Goal: Transaction & Acquisition: Book appointment/travel/reservation

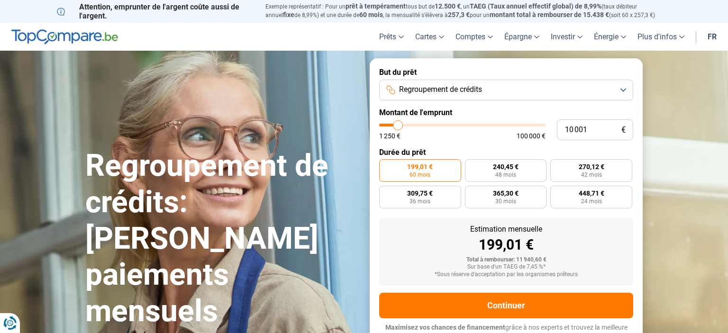
type input "10 250"
type input "10250"
type input "10 500"
type input "10500"
type input "11 000"
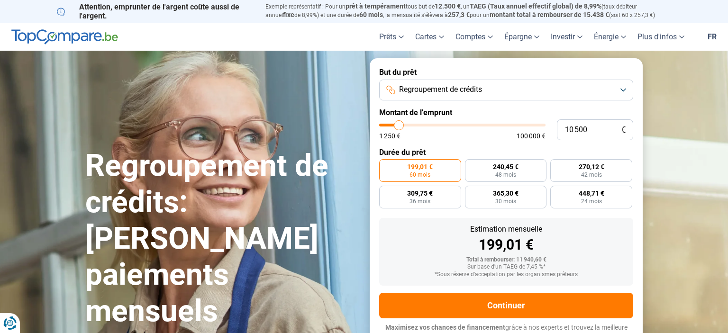
type input "11000"
type input "12 500"
type input "12500"
type input "15 500"
type input "15500"
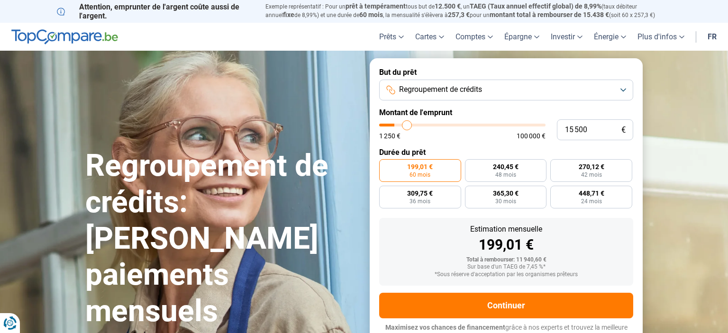
type input "20 750"
type input "20750"
type input "23 250"
type input "23250"
type input "25 250"
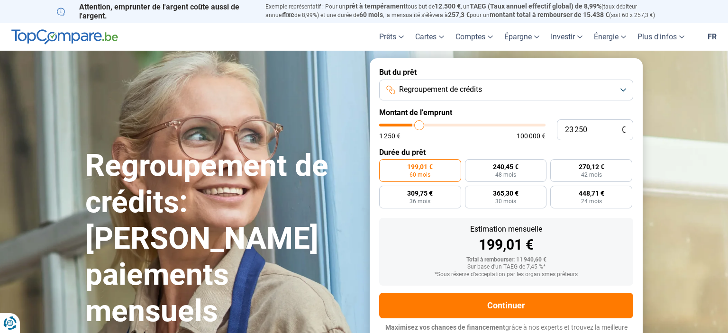
type input "25250"
type input "27 500"
type input "27500"
type input "28 750"
type input "28750"
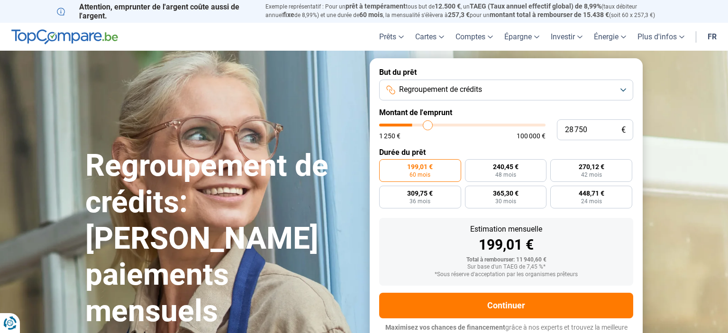
type input "32 500"
type input "32500"
type input "34 000"
type input "34000"
type input "34 750"
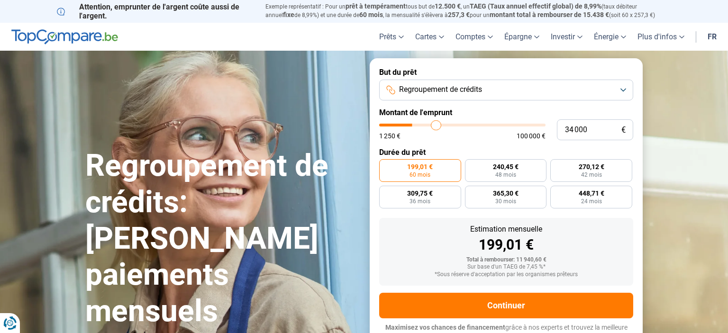
type input "34750"
type input "35 750"
type input "35750"
type input "36 750"
type input "36750"
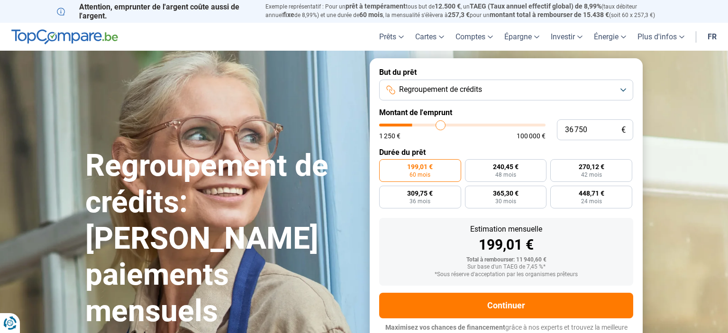
type input "37 000"
type input "37000"
type input "37 750"
type input "37750"
type input "39 750"
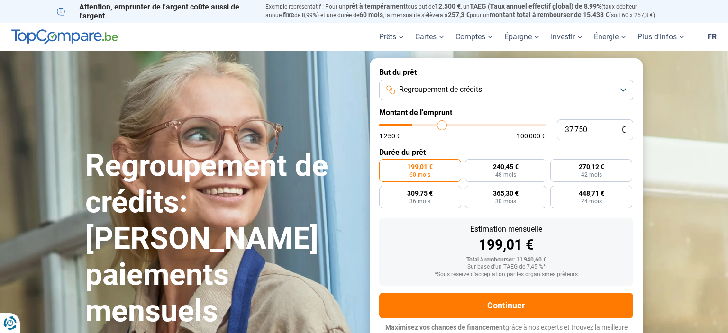
type input "39750"
type input "41 750"
type input "41750"
type input "44 000"
type input "44000"
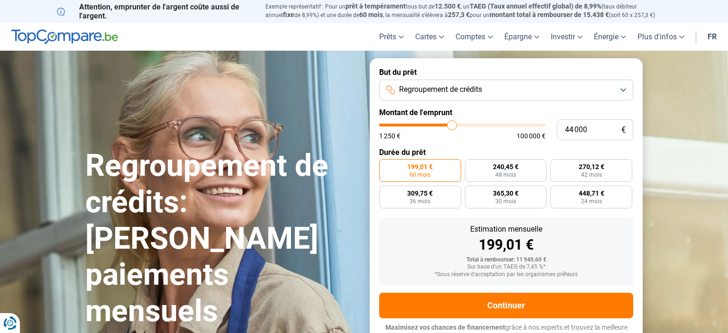
type input "47 000"
type input "47000"
type input "47 750"
type input "47750"
type input "48 000"
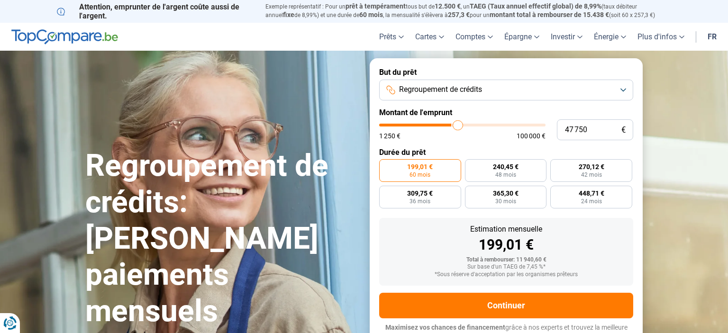
type input "48000"
type input "48 250"
type input "48250"
type input "48 750"
type input "48750"
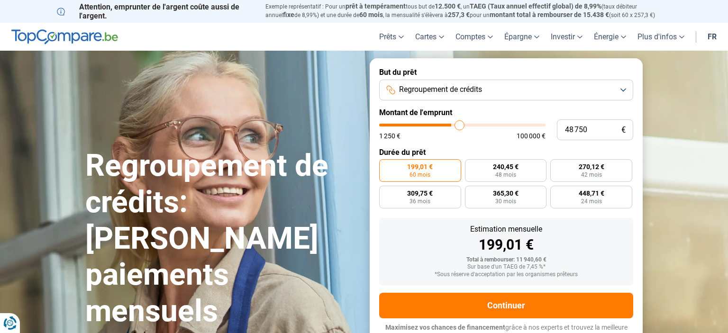
type input "49 500"
type input "49500"
type input "50 250"
type input "50250"
type input "52 500"
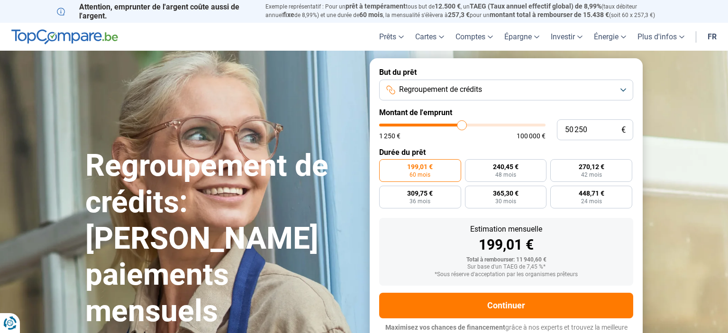
type input "52500"
type input "57 000"
type input "57000"
type input "61 500"
type input "61500"
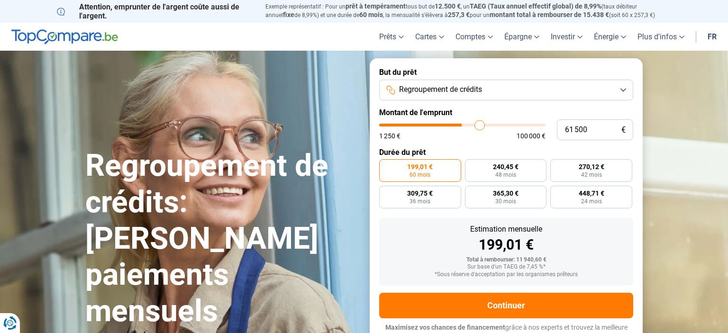
type input "67 250"
type input "67250"
type input "80 250"
type input "80250"
type input "91 750"
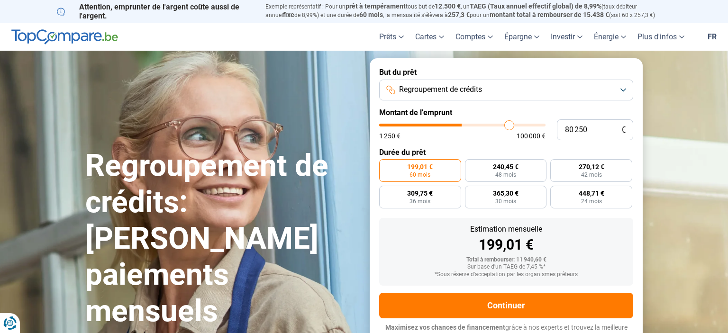
type input "91750"
type input "100 000"
drag, startPoint x: 398, startPoint y: 124, endPoint x: 569, endPoint y: 130, distance: 171.1
type input "100000"
click at [545, 126] on input "range" at bounding box center [462, 125] width 166 height 3
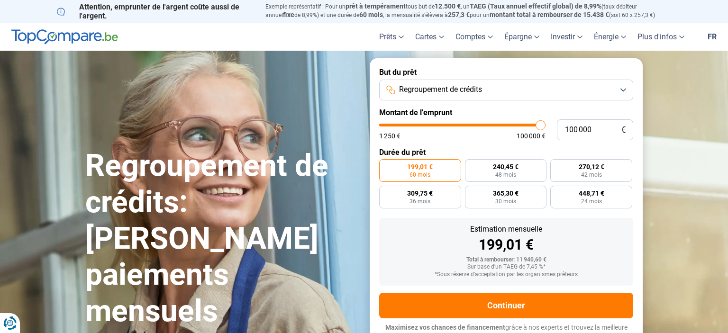
radio input "false"
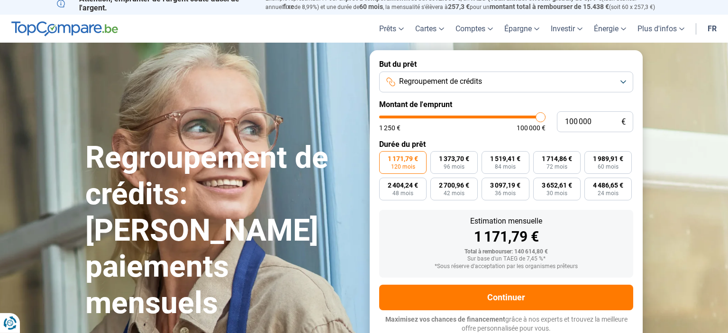
scroll to position [9, 0]
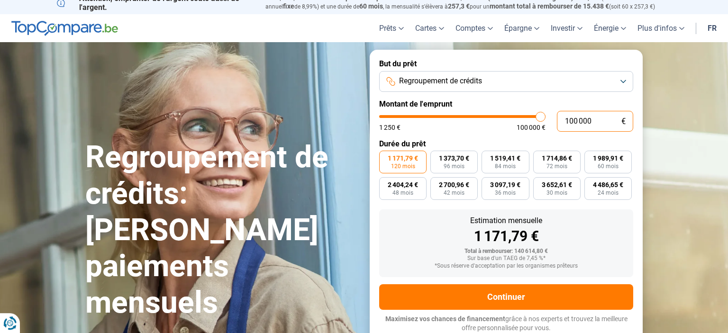
click at [573, 122] on input "100 000" at bounding box center [595, 121] width 76 height 21
type input "10 000"
type input "10000"
type input "1 000"
type input "1250"
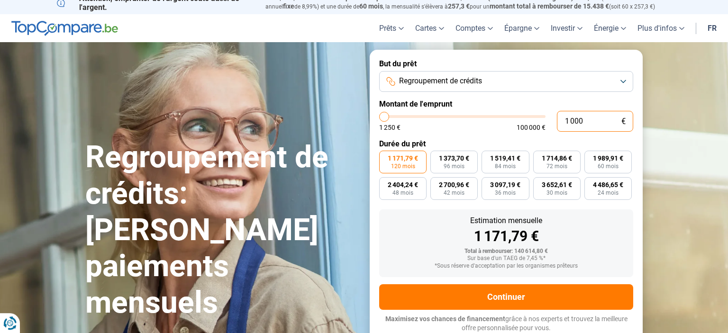
type input "19 000"
type input "19000"
type input "195 000"
type input "100000"
type input "100 000"
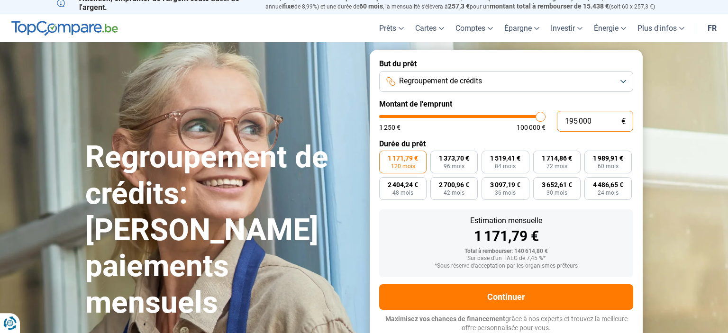
type input "100000"
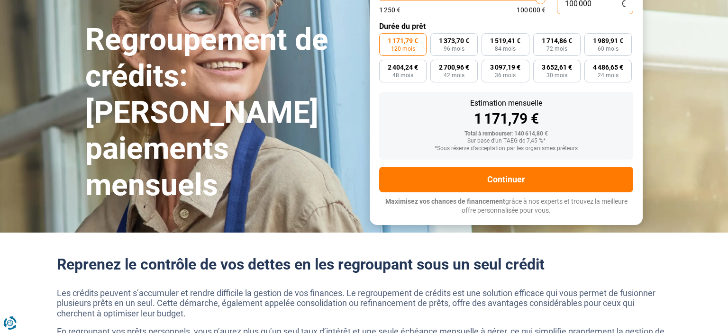
scroll to position [0, 0]
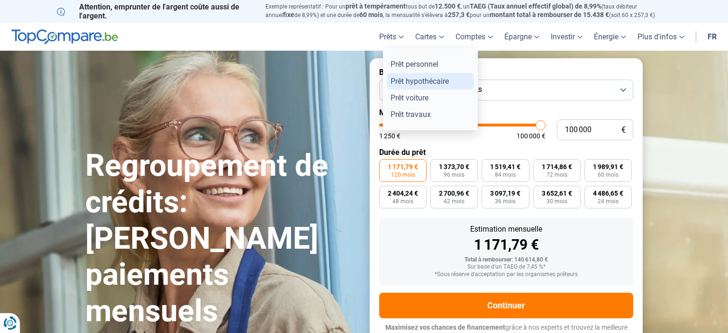
click at [405, 81] on link "Prêt hypothécaire" at bounding box center [430, 81] width 87 height 17
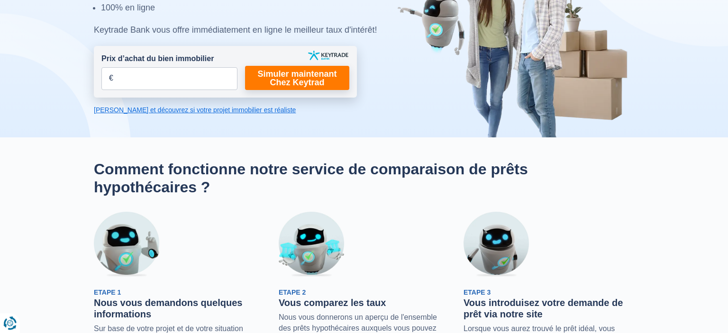
scroll to position [108, 0]
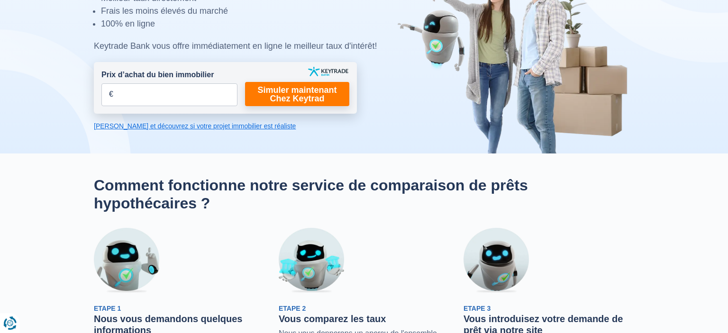
click at [224, 129] on link "Calculez et découvrez si votre projet immobilier est réaliste" at bounding box center [225, 125] width 263 height 9
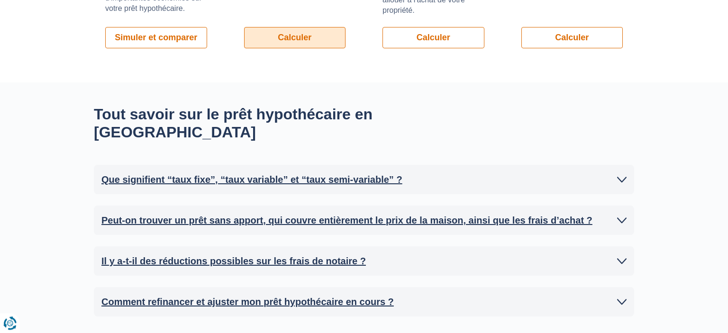
scroll to position [670, 0]
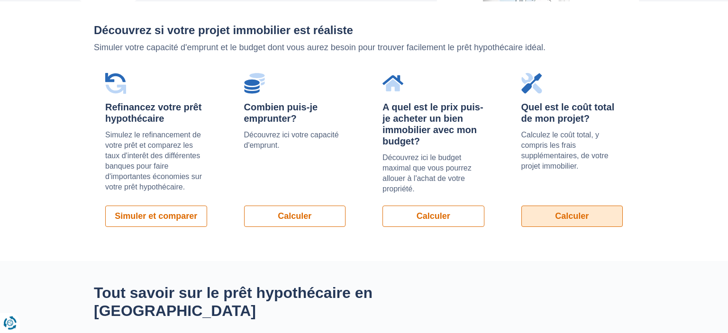
click at [575, 218] on link "Calculer" at bounding box center [572, 216] width 102 height 21
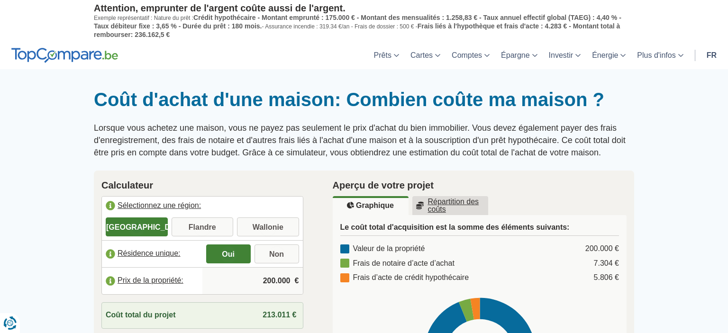
scroll to position [118, 0]
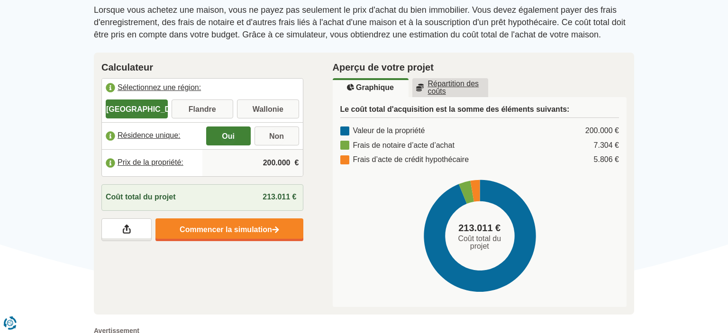
click at [270, 120] on div "[GEOGRAPHIC_DATA] [GEOGRAPHIC_DATA] [GEOGRAPHIC_DATA]" at bounding box center [202, 110] width 201 height 23
click at [268, 112] on input "Wallonie" at bounding box center [268, 109] width 62 height 17
radio input "true"
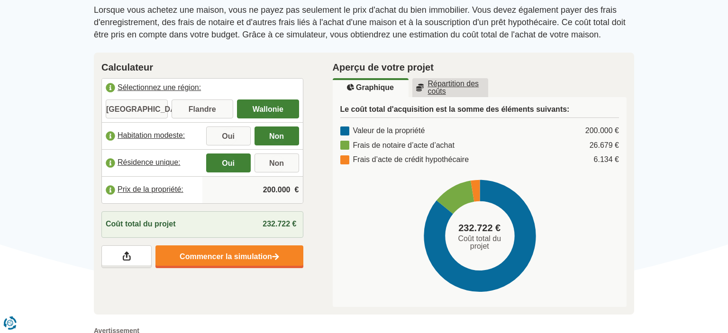
click at [271, 191] on input "200.000" at bounding box center [252, 190] width 93 height 26
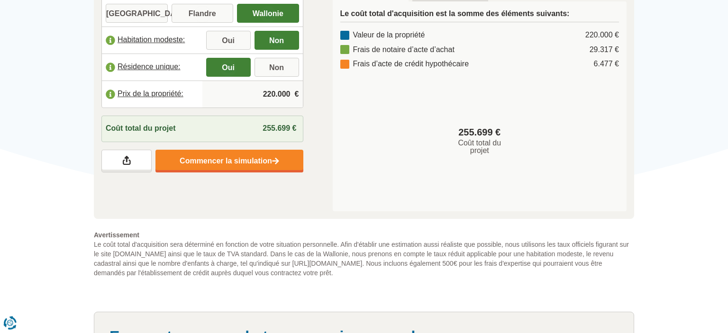
scroll to position [213, 0]
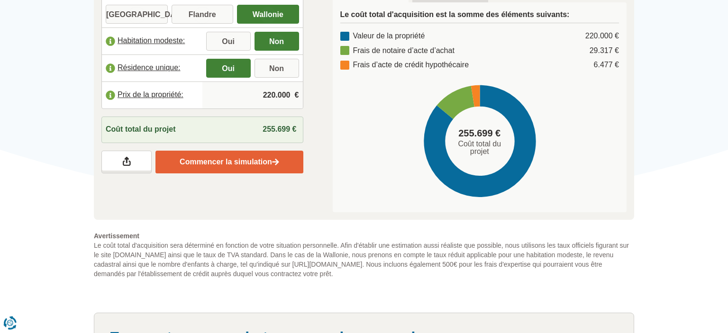
type input "220.000"
click at [236, 153] on link "Commencer la simulation" at bounding box center [228, 162] width 147 height 23
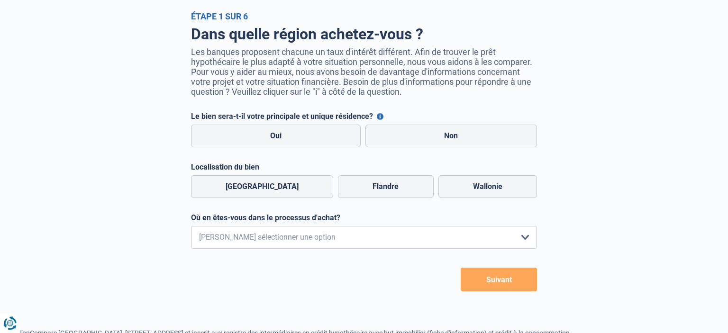
scroll to position [51, 0]
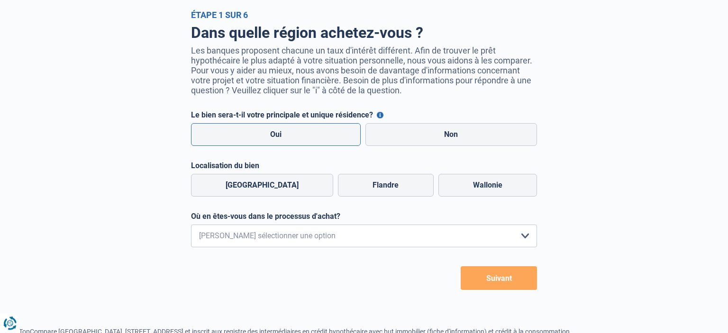
click at [265, 138] on label "Oui" at bounding box center [276, 134] width 170 height 23
click at [265, 138] on input "Oui" at bounding box center [276, 134] width 170 height 23
radio input "true"
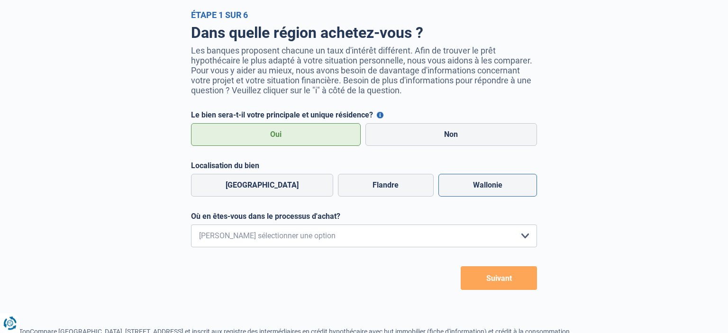
click at [487, 197] on label "Wallonie" at bounding box center [487, 185] width 99 height 23
click at [487, 197] on input "Wallonie" at bounding box center [487, 185] width 99 height 23
radio input "true"
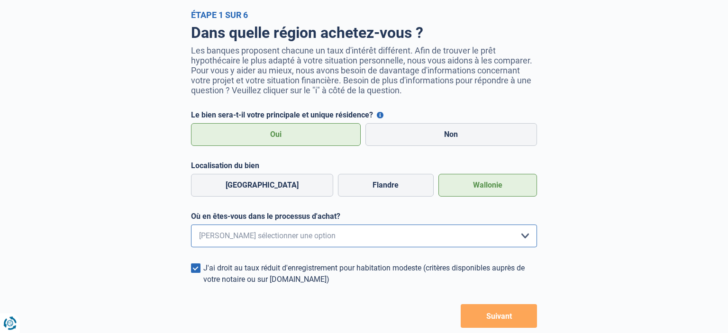
click at [191, 225] on select "Je me renseigne juste car je n'ai pas de projet d'achat concret actuellement Je…" at bounding box center [364, 236] width 346 height 23
select select "1c"
click option "J'ai trouvé un bien et mon offre a été acceptée" at bounding box center [0, 0] width 0 height 0
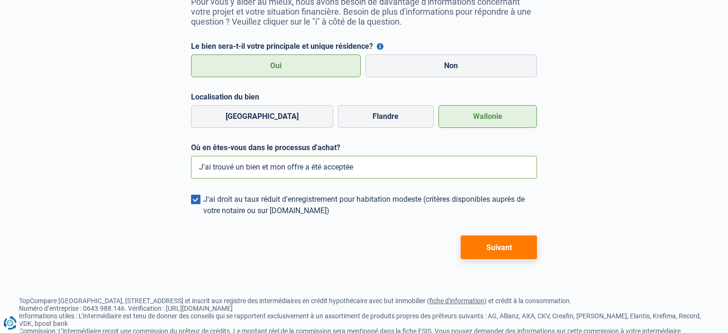
scroll to position [121, 0]
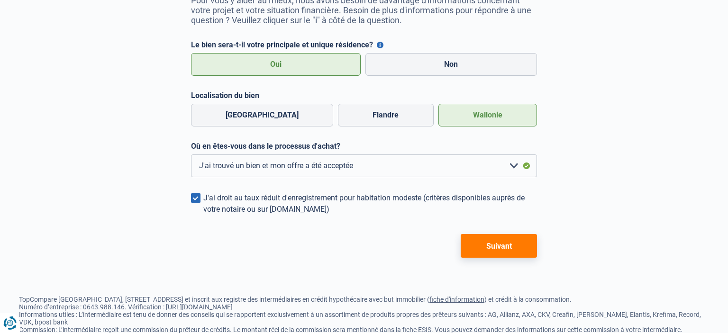
click at [471, 252] on button "Suivant" at bounding box center [499, 246] width 76 height 24
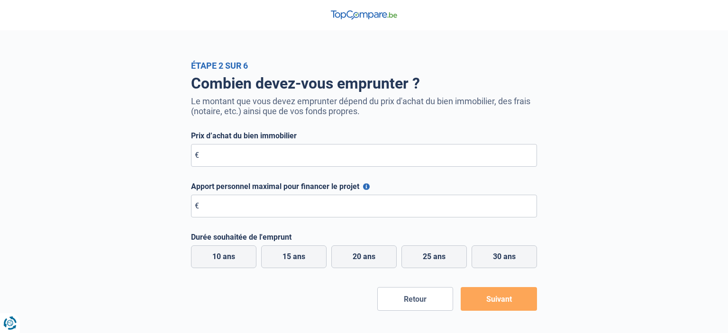
click at [305, 140] on label "Prix d’achat du bien immobilier" at bounding box center [364, 135] width 346 height 9
click at [302, 148] on input "Prix d’achat du bien immobilier" at bounding box center [364, 155] width 346 height 23
type input "220.000"
click at [260, 209] on input "Apport personnel maximal pour financer le projet" at bounding box center [364, 206] width 346 height 23
type input "42.500"
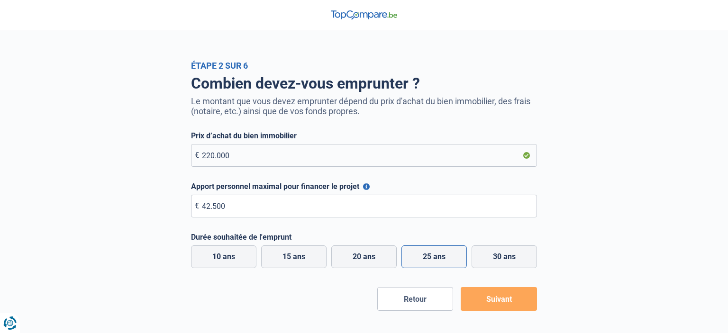
click at [457, 268] on label "25 ans" at bounding box center [433, 256] width 65 height 23
click at [457, 268] on input "25 ans" at bounding box center [433, 256] width 65 height 23
radio input "true"
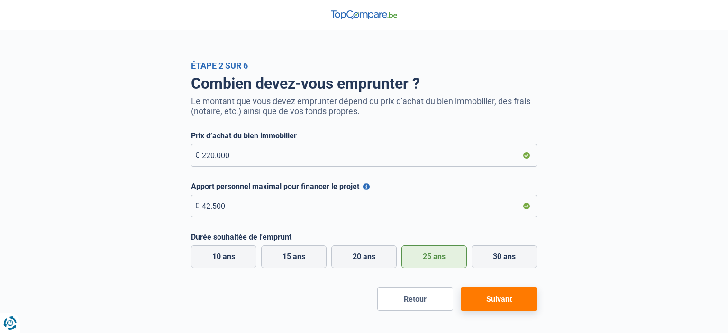
click at [501, 302] on button "Suivant" at bounding box center [499, 299] width 76 height 24
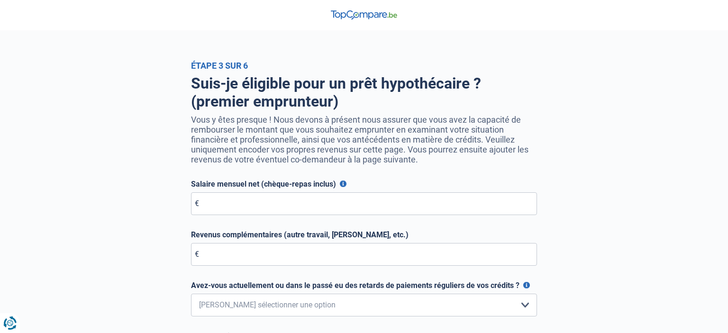
scroll to position [61, 0]
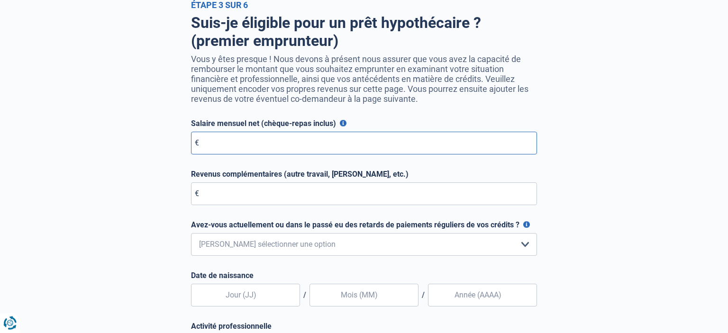
click at [257, 152] on input "Salaire mensuel net (chèque-repas inclus)" at bounding box center [364, 143] width 346 height 23
type input "2.270"
click at [237, 203] on input "Revenus complémentaires (autre travail, loyer, etc.)" at bounding box center [364, 193] width 346 height 23
type input "0"
click at [191, 233] on select "Non, jamais Oui mais j'ai tout remboursé il y a moins d'un an Oui mais cela fai…" at bounding box center [364, 244] width 346 height 23
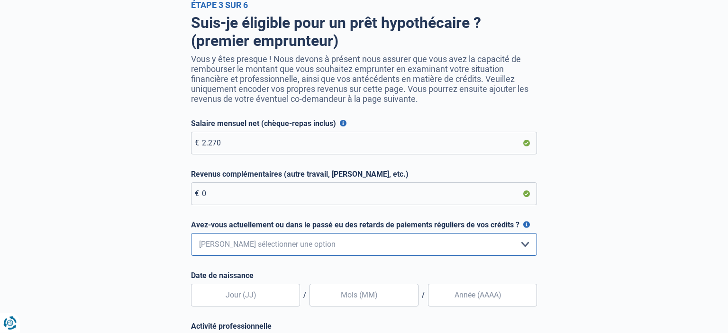
select select "0"
click option "Non, jamais" at bounding box center [0, 0] width 0 height 0
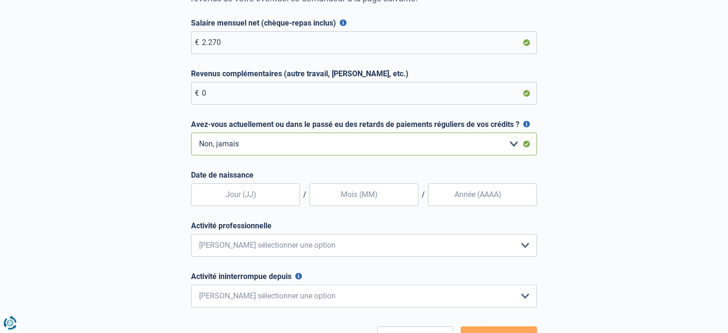
scroll to position [162, 0]
click at [243, 196] on input "text" at bounding box center [245, 194] width 109 height 23
type input "14"
type input "08"
click at [356, 205] on input "08" at bounding box center [363, 194] width 109 height 23
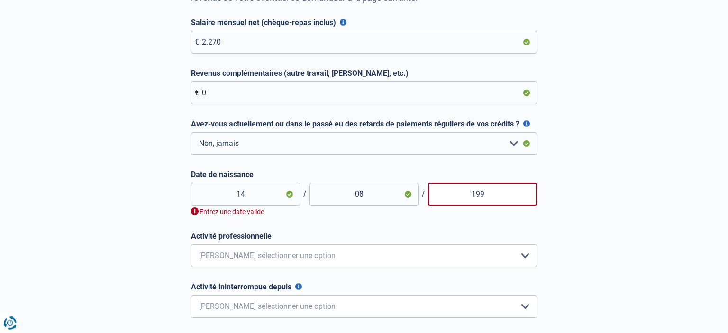
type input "1999"
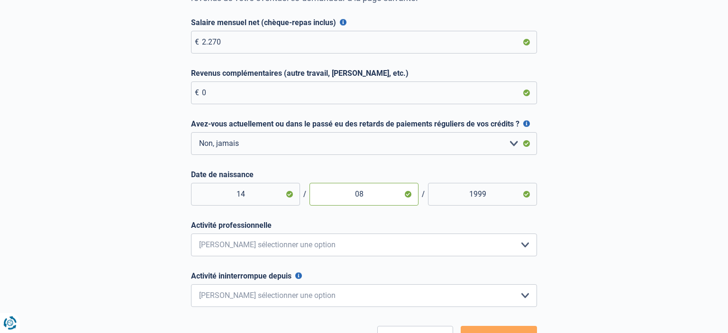
click at [373, 197] on input "08" at bounding box center [363, 194] width 109 height 23
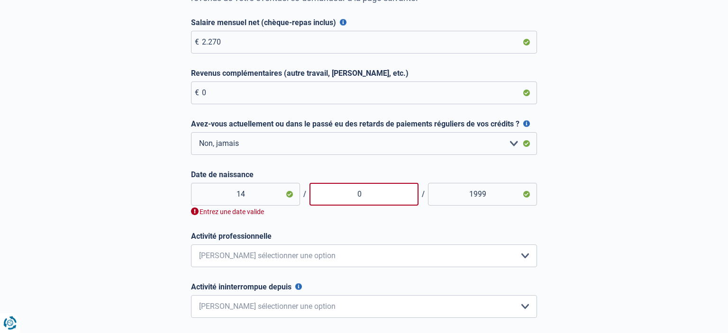
type input "09"
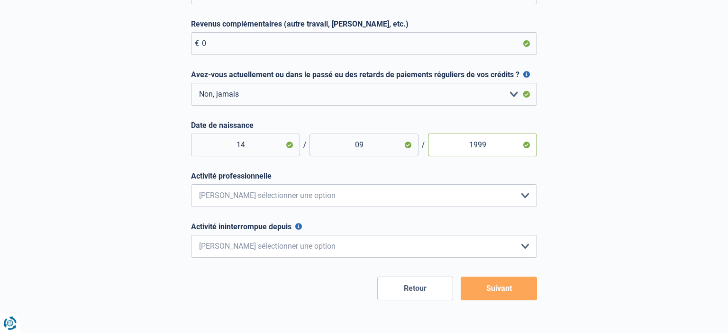
scroll to position [220, 0]
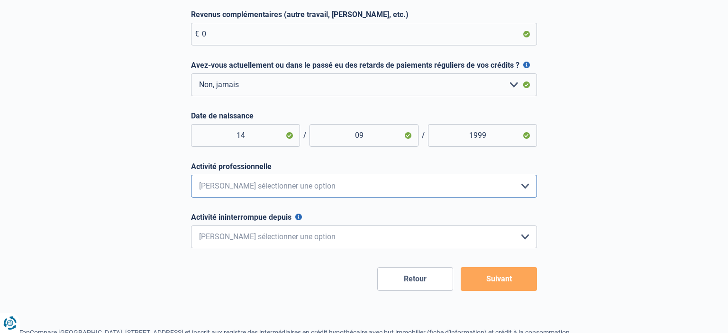
click at [191, 175] on select "Employé privé Ouvrier Fonctionnaire Indépendant Dirigeant d'entreprise Pensionn…" at bounding box center [364, 186] width 346 height 23
